Goal: Contribute content: Add original content to the website for others to see

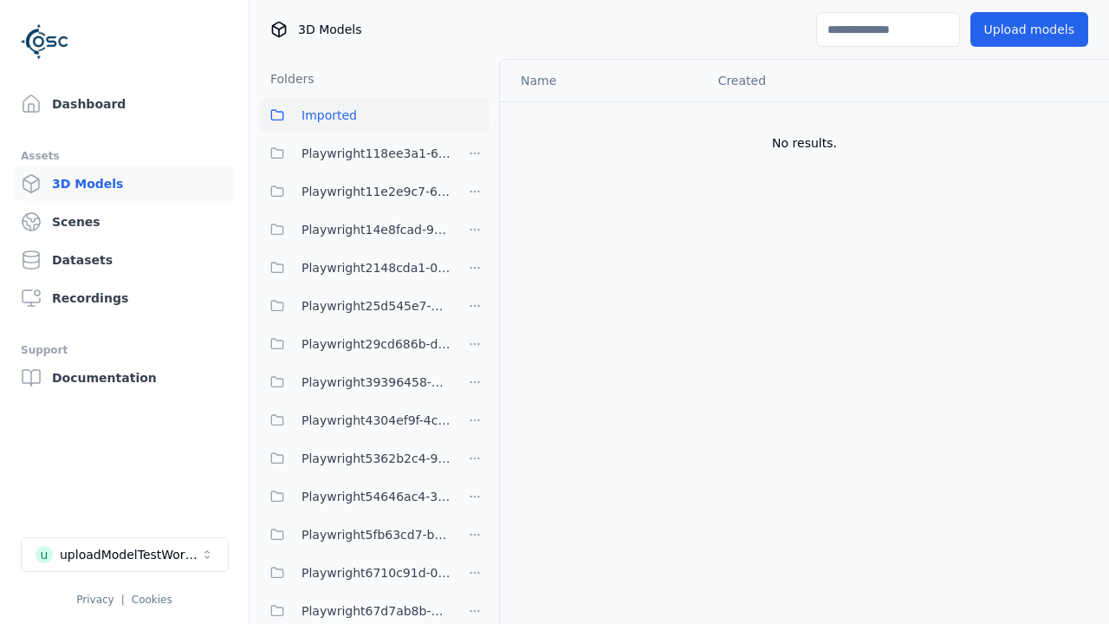
scroll to position [413, 0]
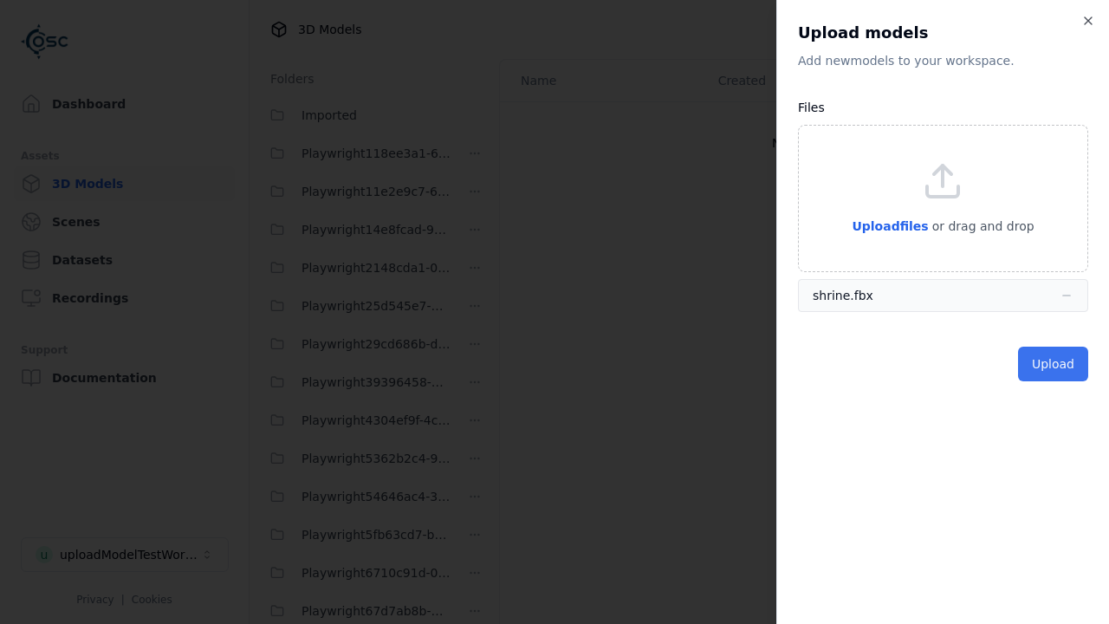
click at [1055, 364] on button "Upload" at bounding box center [1053, 363] width 70 height 35
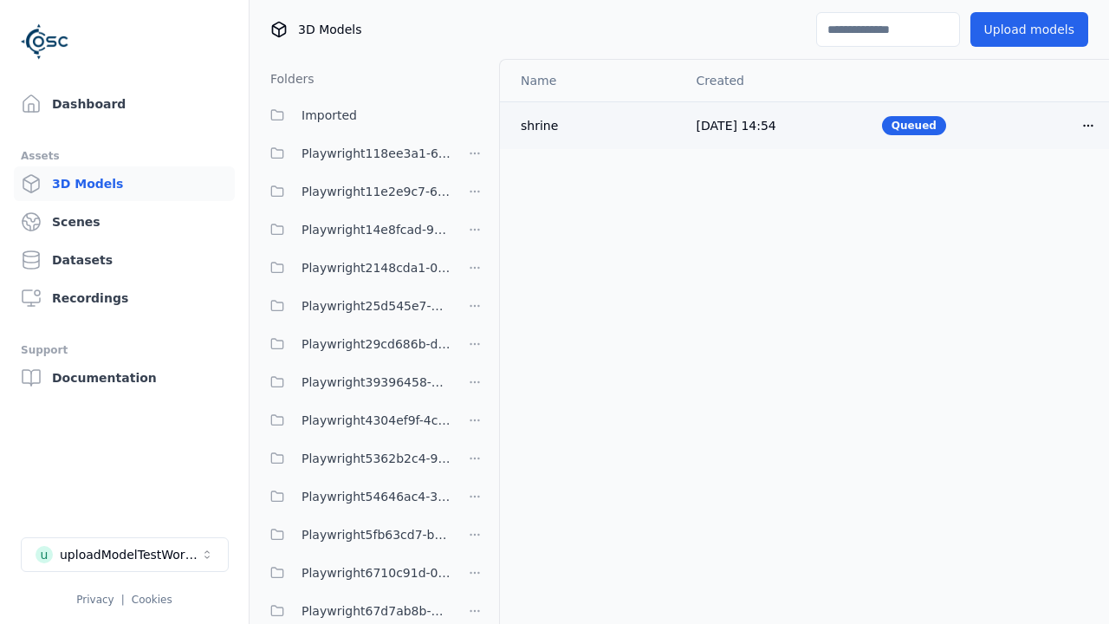
click at [1088, 125] on html "Support Dashboard Assets 3D Models Scenes Datasets Recordings Support Documenta…" at bounding box center [554, 312] width 1109 height 624
click at [1050, 192] on div "Delete" at bounding box center [1050, 192] width 102 height 28
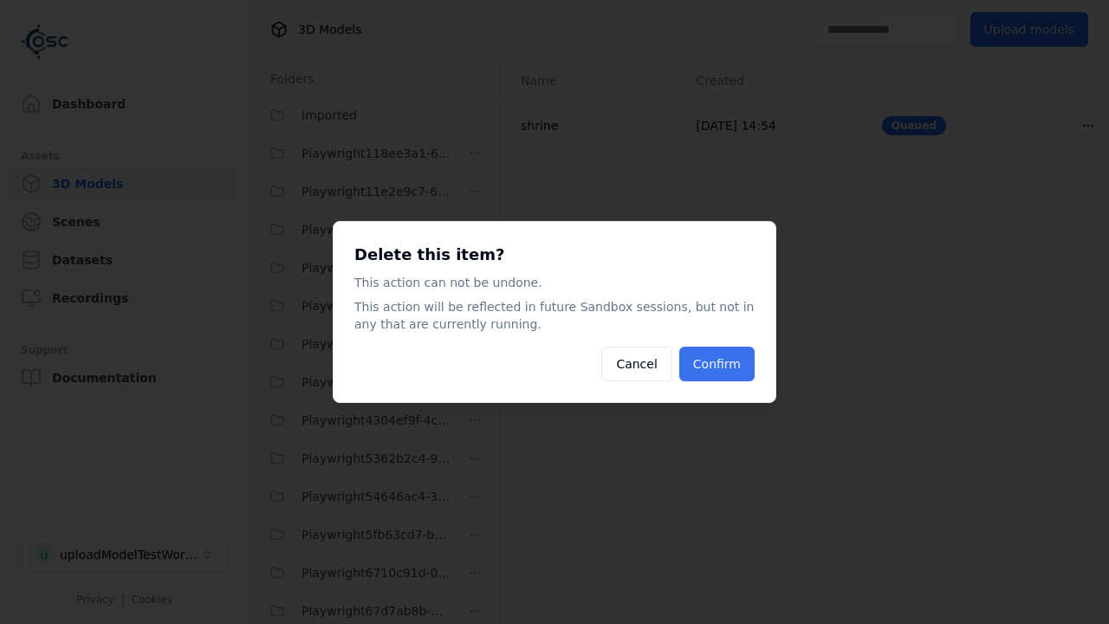
click at [719, 364] on button "Confirm" at bounding box center [716, 363] width 75 height 35
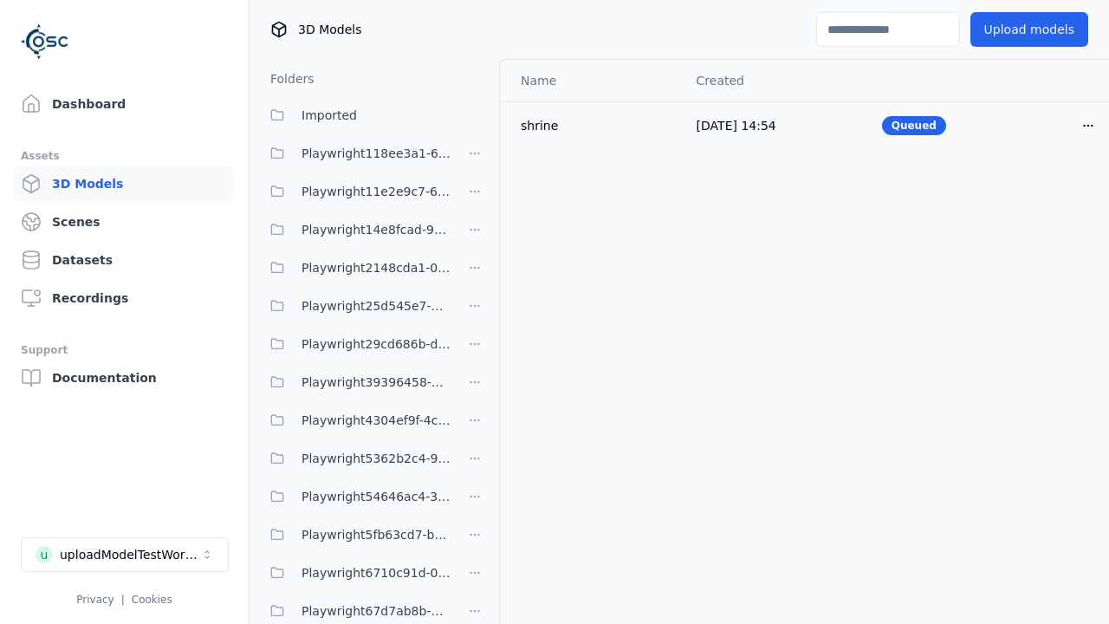
click at [475, 312] on html "Support Dashboard Assets 3D Models Scenes Datasets Recordings Support Documenta…" at bounding box center [554, 312] width 1109 height 624
